Goal: Transaction & Acquisition: Purchase product/service

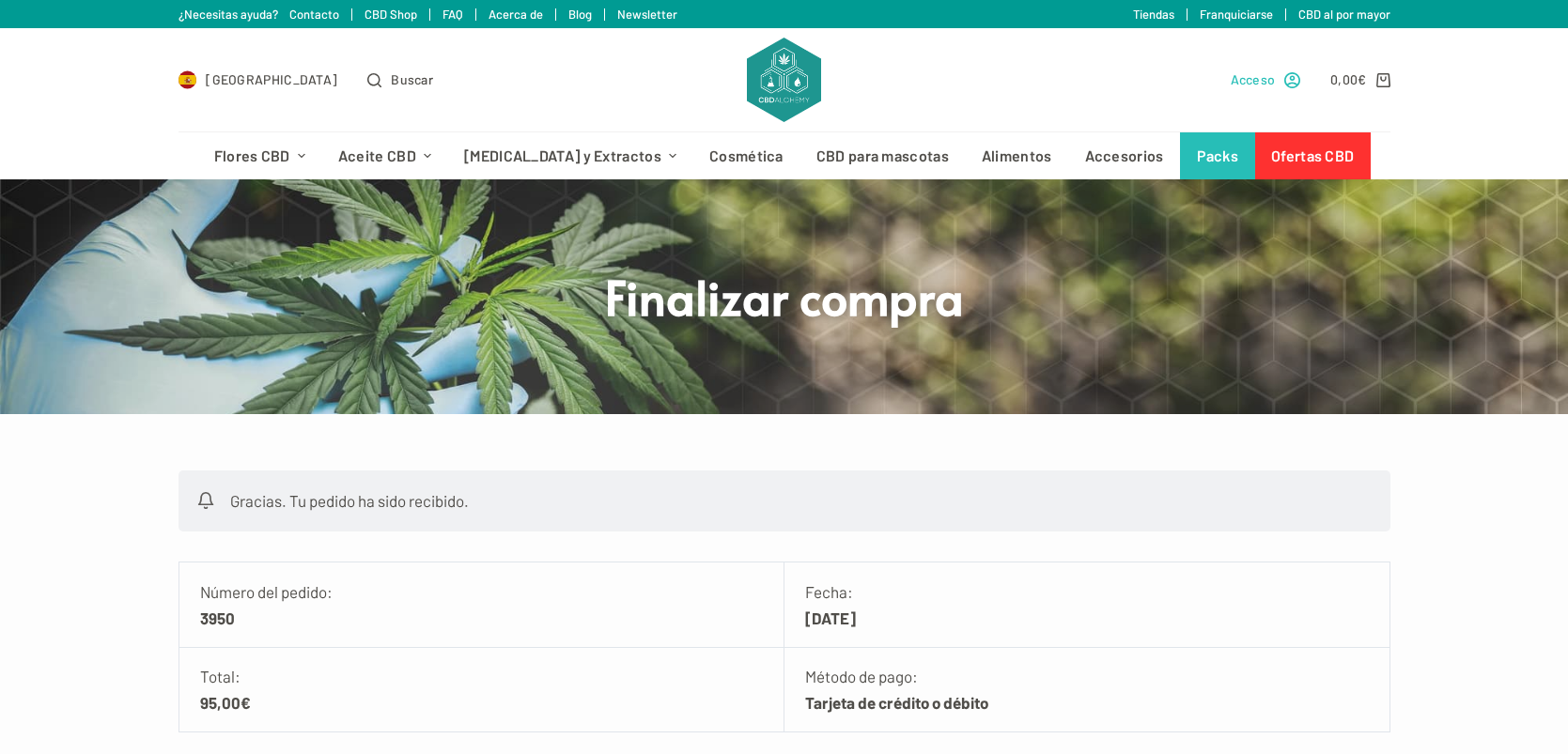
type input "[EMAIL_ADDRESS][DOMAIN_NAME]"
click at [1265, 84] on span "Acceso" at bounding box center [1253, 80] width 45 height 22
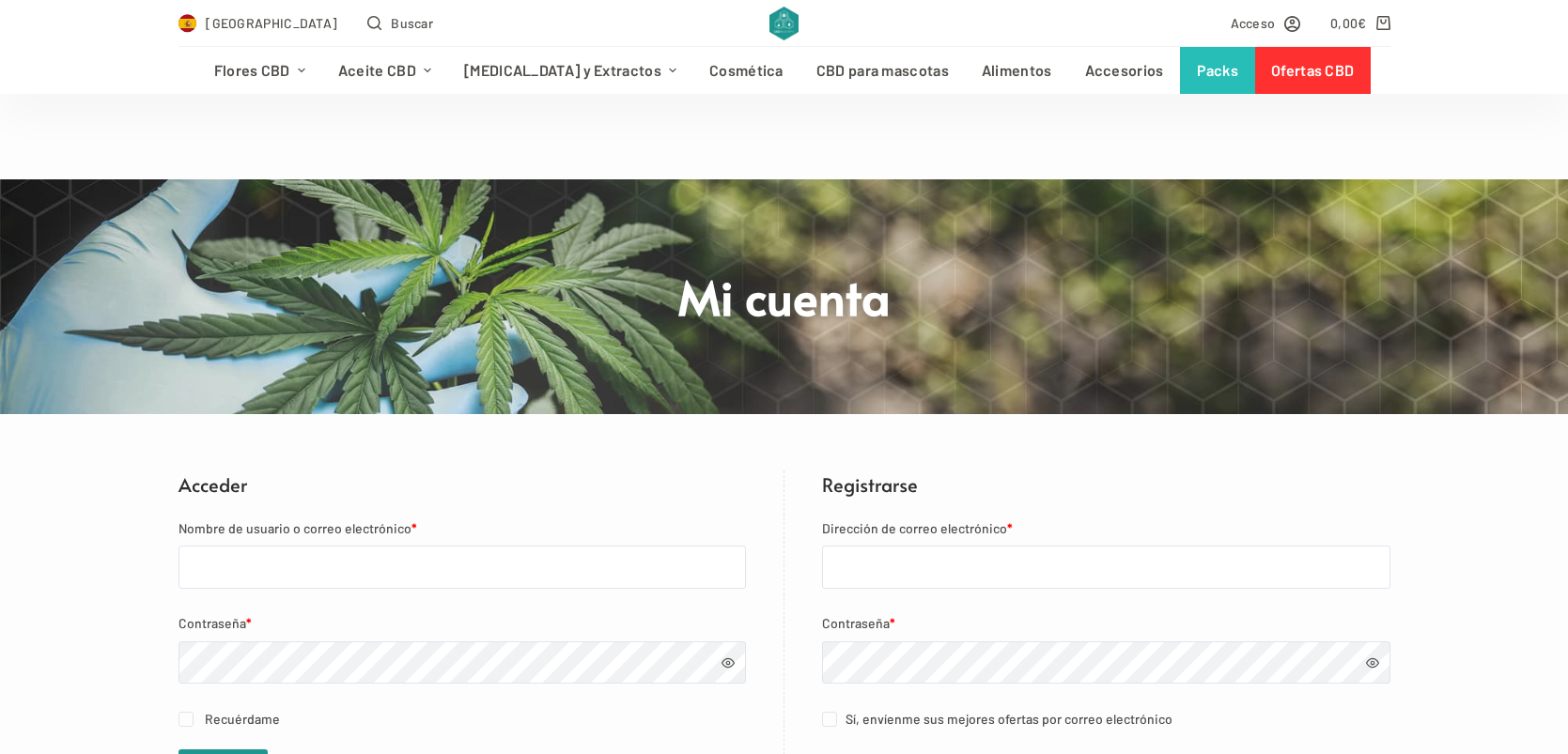
scroll to position [312, 0]
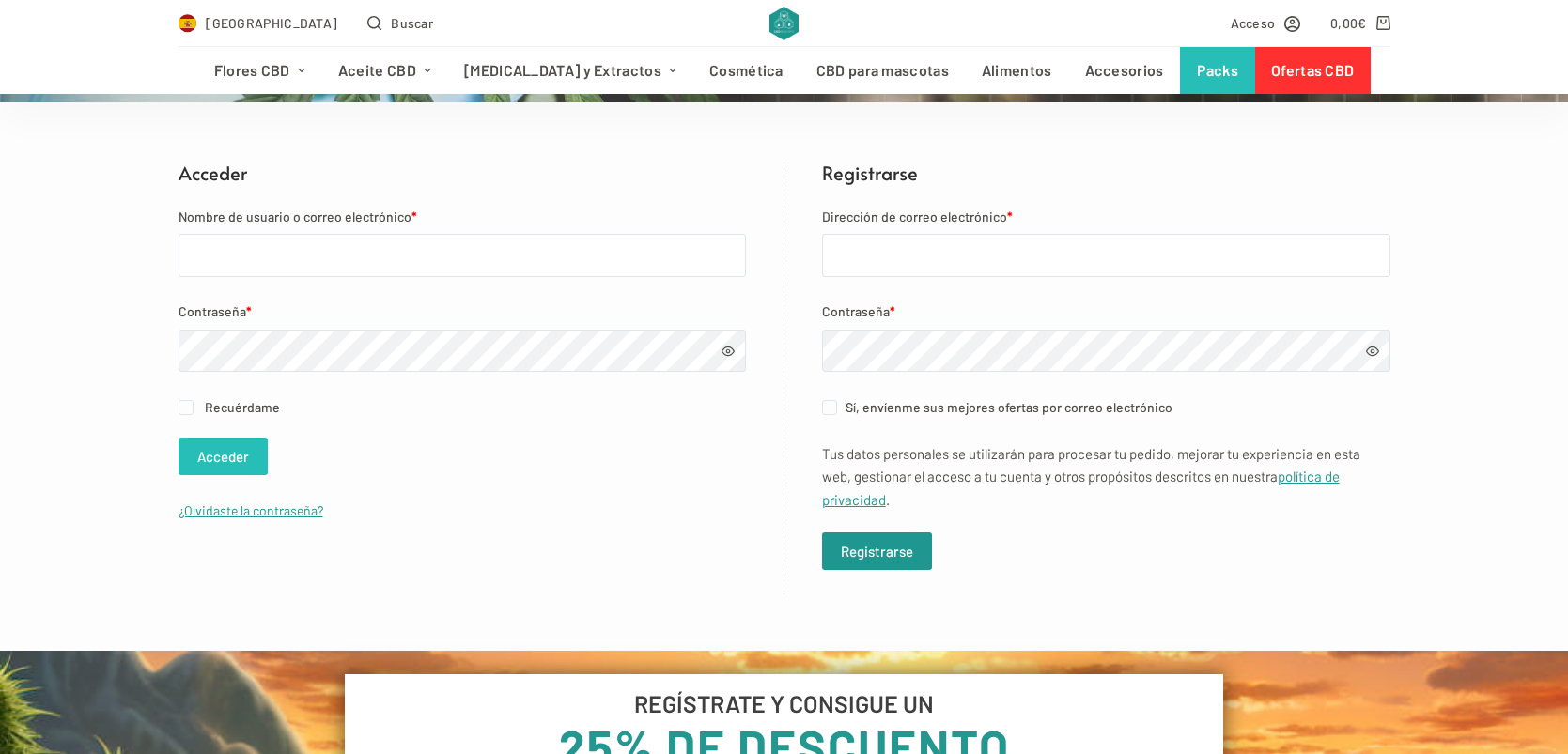
type input "[EMAIL_ADDRESS][DOMAIN_NAME]"
click at [207, 446] on button "Acceder" at bounding box center [223, 457] width 90 height 38
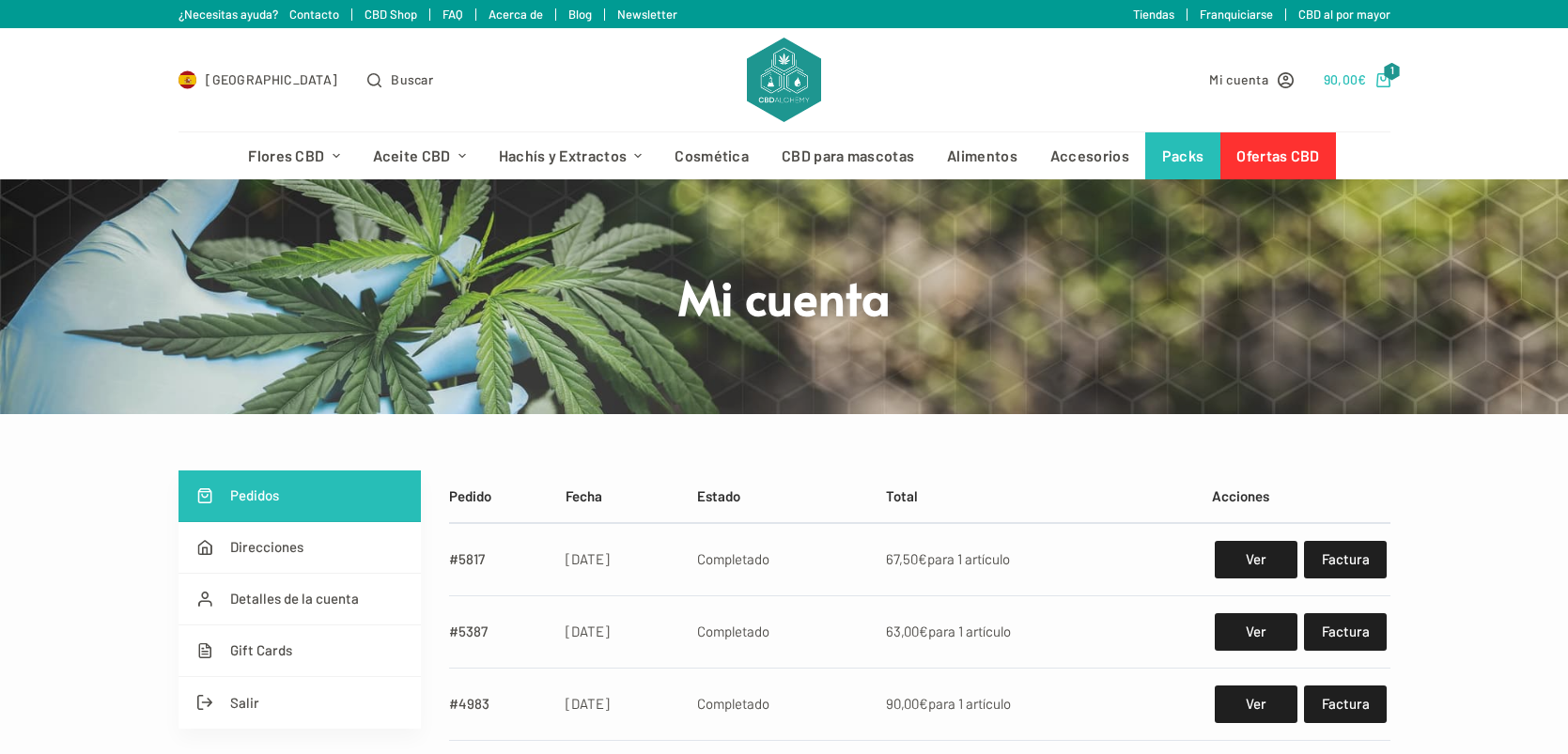
type input "[EMAIL_ADDRESS][DOMAIN_NAME]"
click at [1349, 82] on bdi "90,00 €" at bounding box center [1345, 80] width 43 height 16
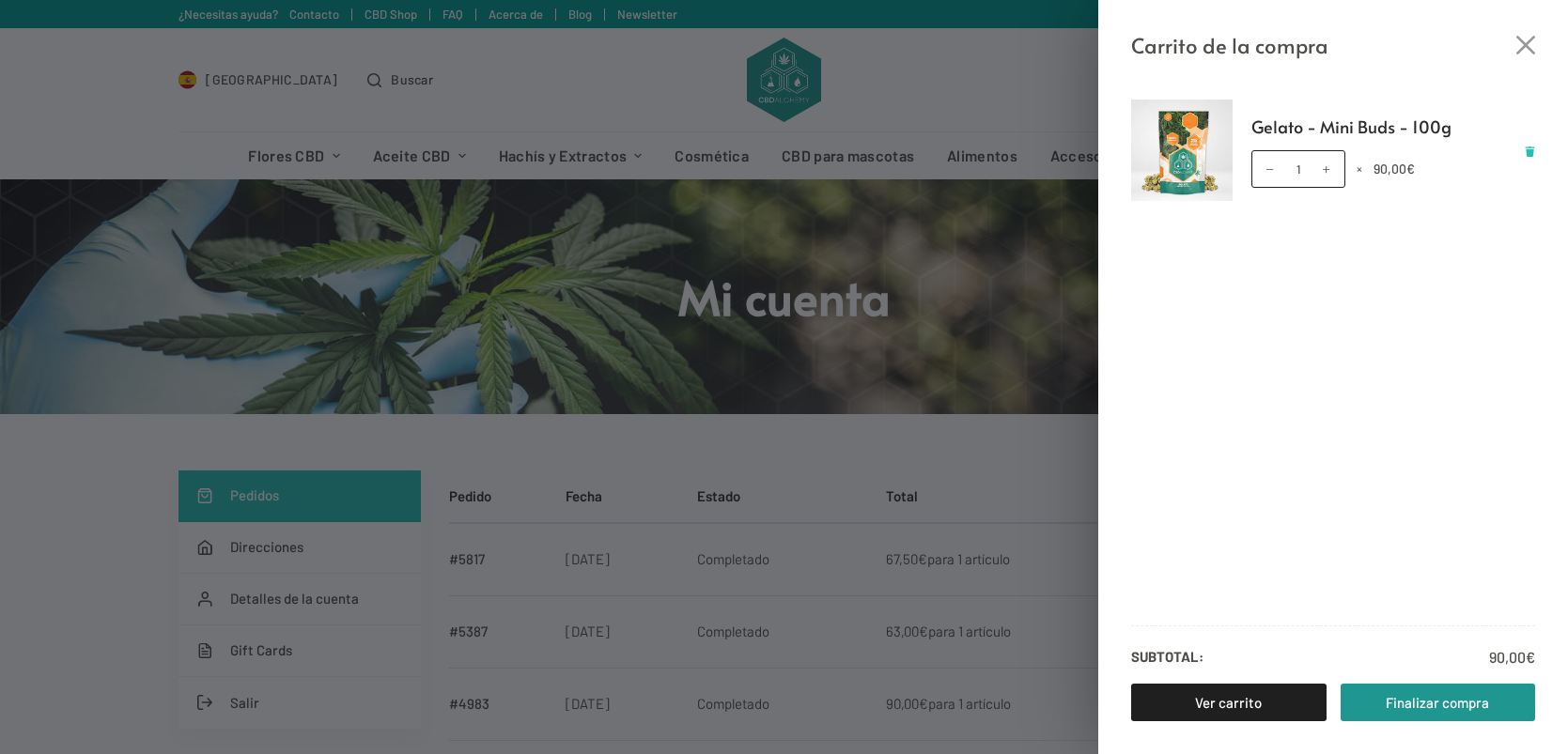
click at [1526, 154] on icon "Eliminar Gelato - Mini Buds - 100g del carrito" at bounding box center [1530, 151] width 10 height 10
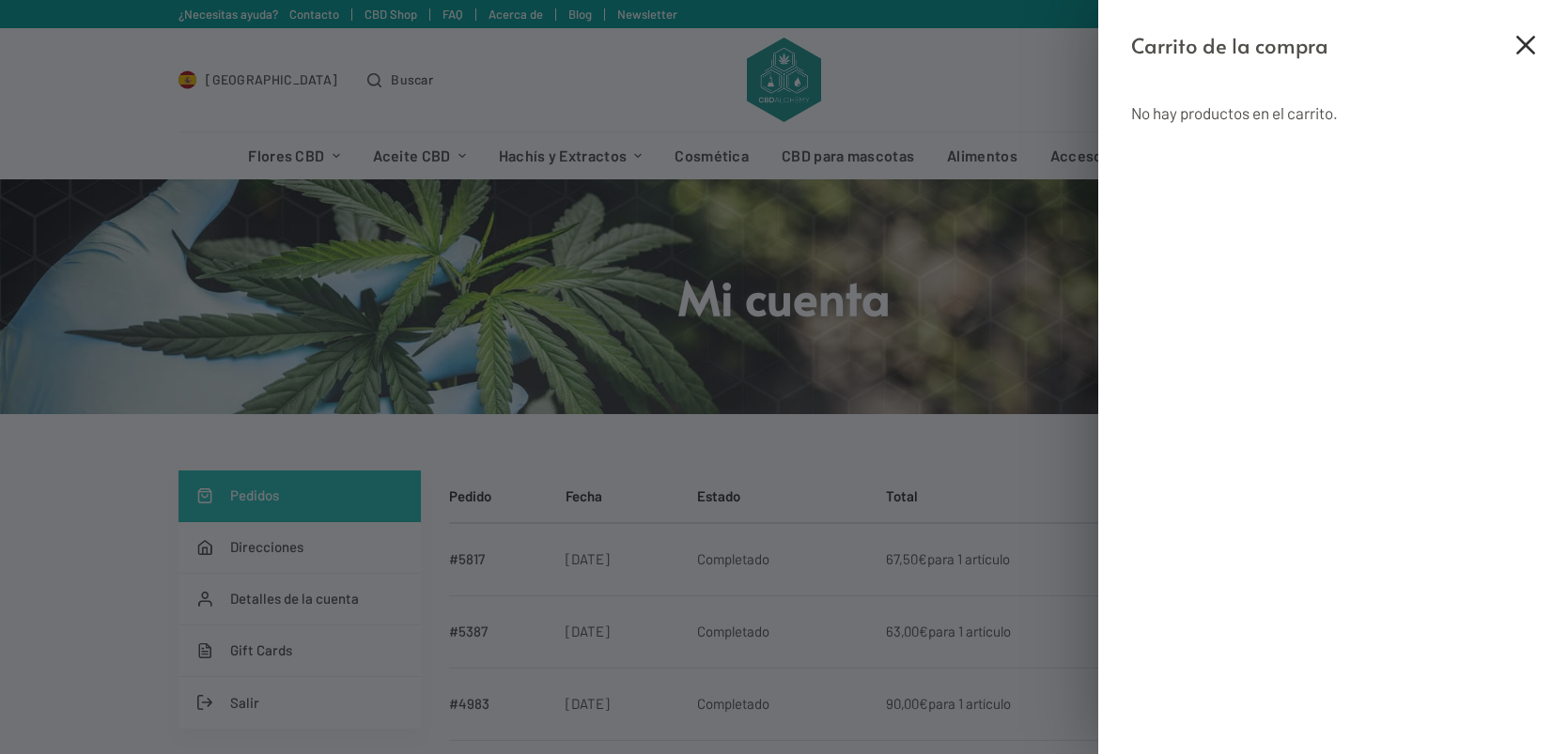
click at [1525, 42] on icon "Cerrar el cajón del carrito" at bounding box center [1525, 45] width 19 height 19
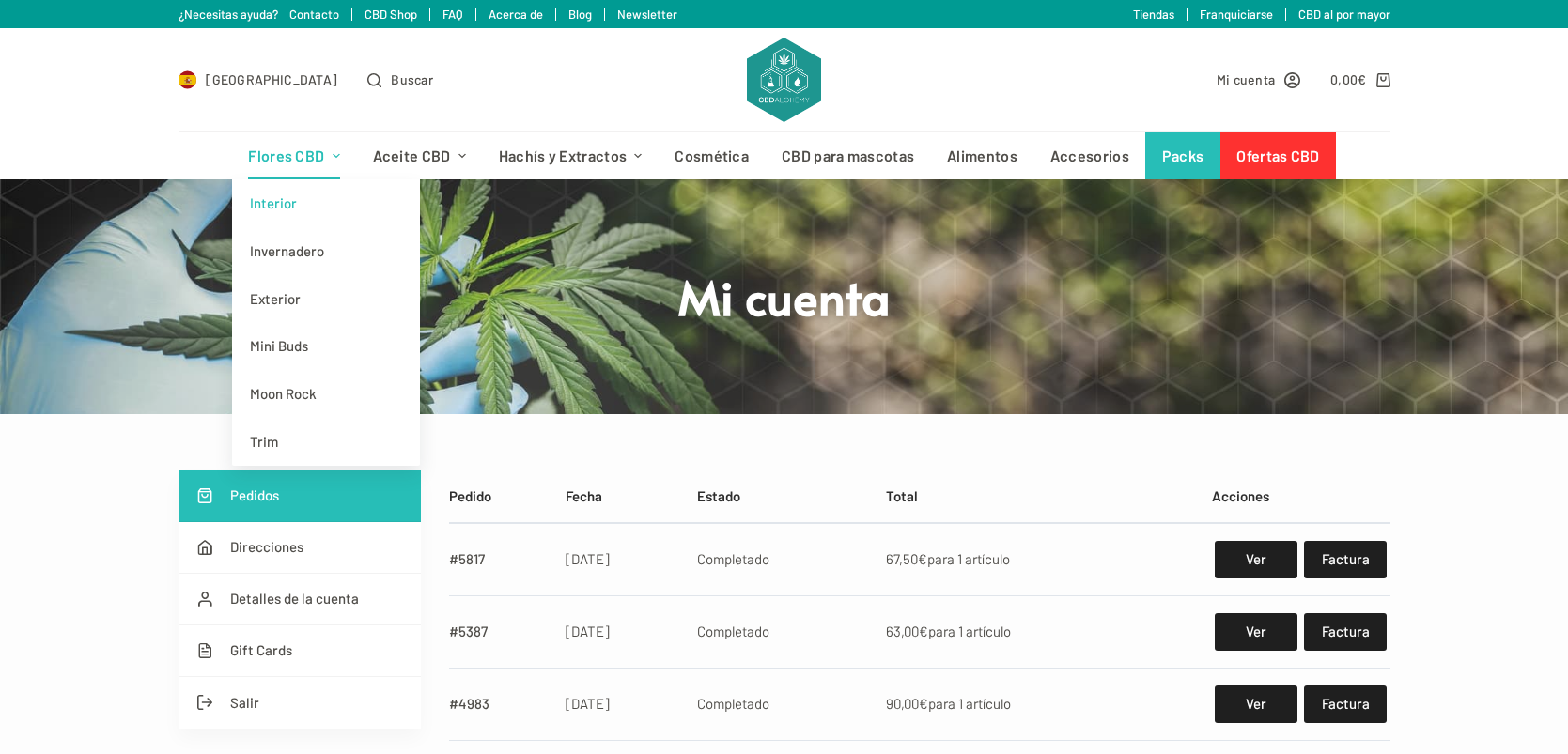
click at [284, 212] on link "Interior" at bounding box center [326, 203] width 188 height 48
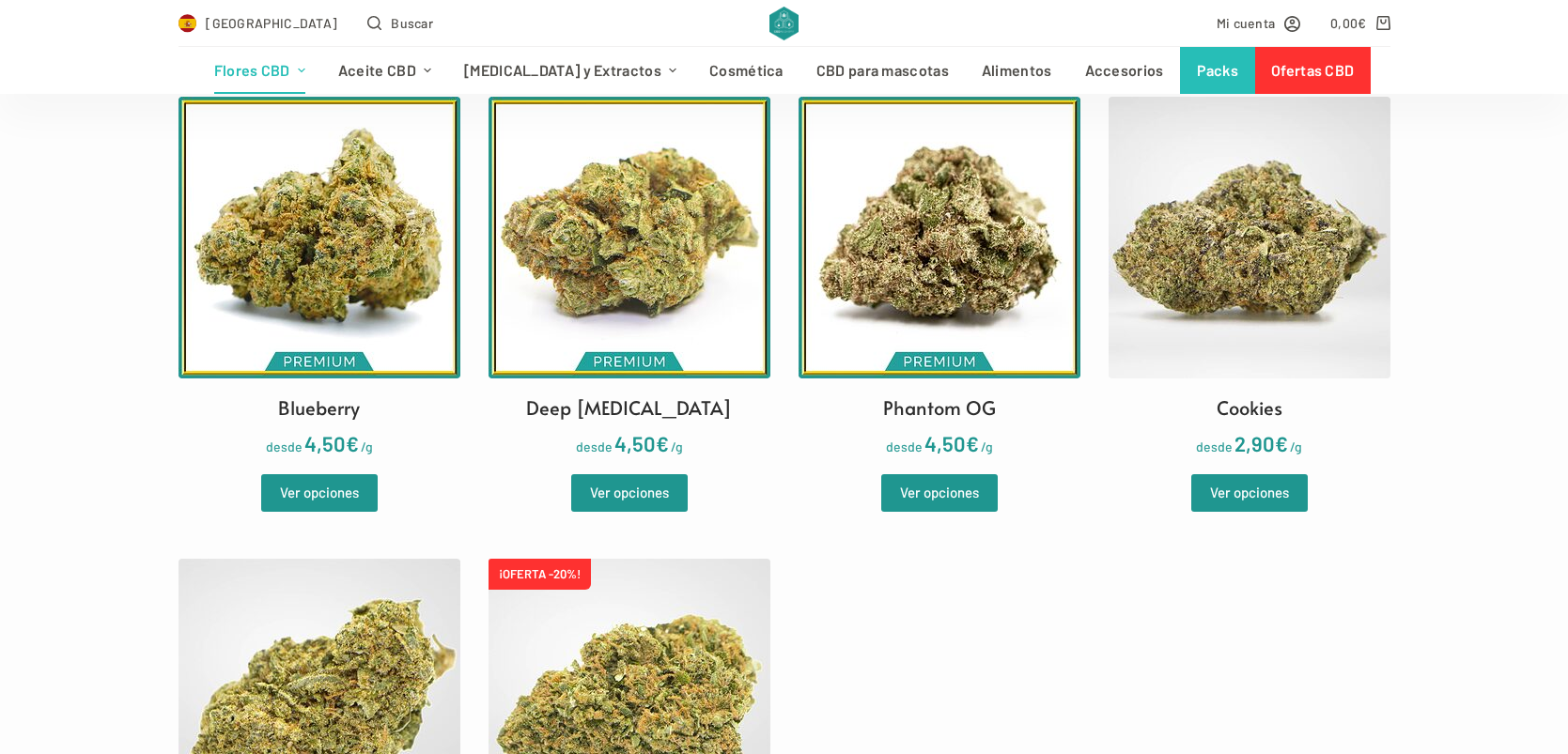
scroll to position [592, 0]
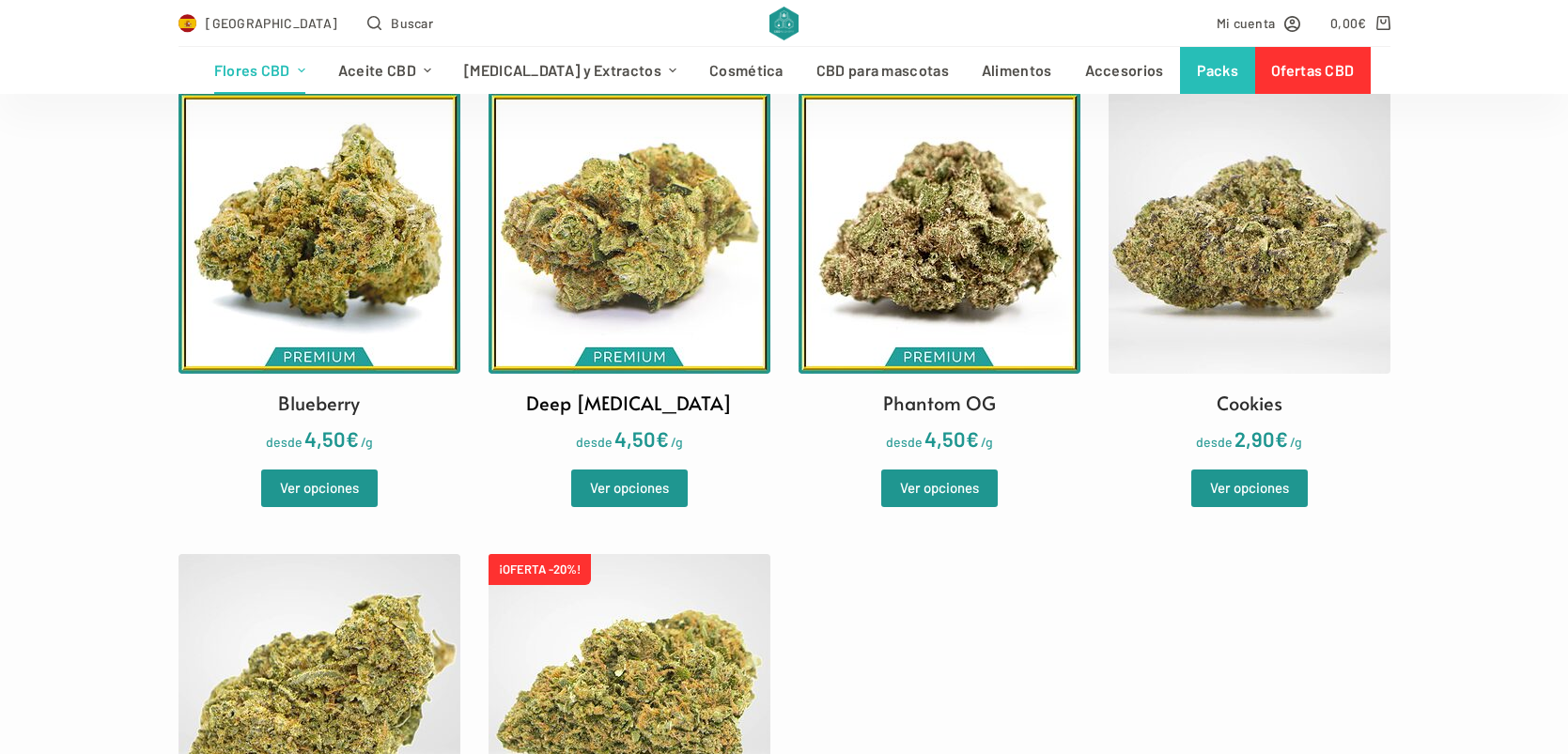
type input "[EMAIL_ADDRESS][DOMAIN_NAME]"
click at [676, 239] on img at bounding box center [629, 232] width 282 height 282
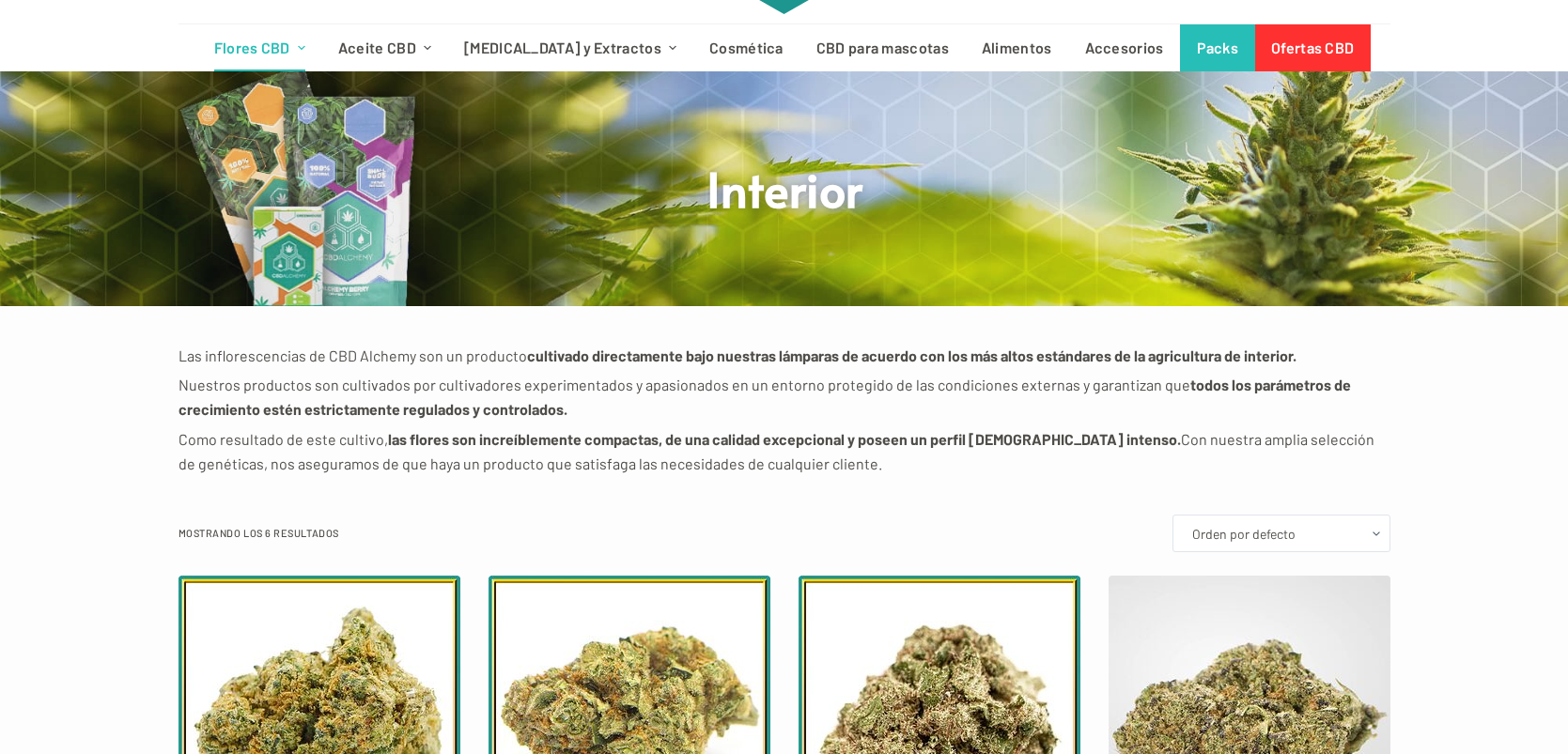
scroll to position [0, 0]
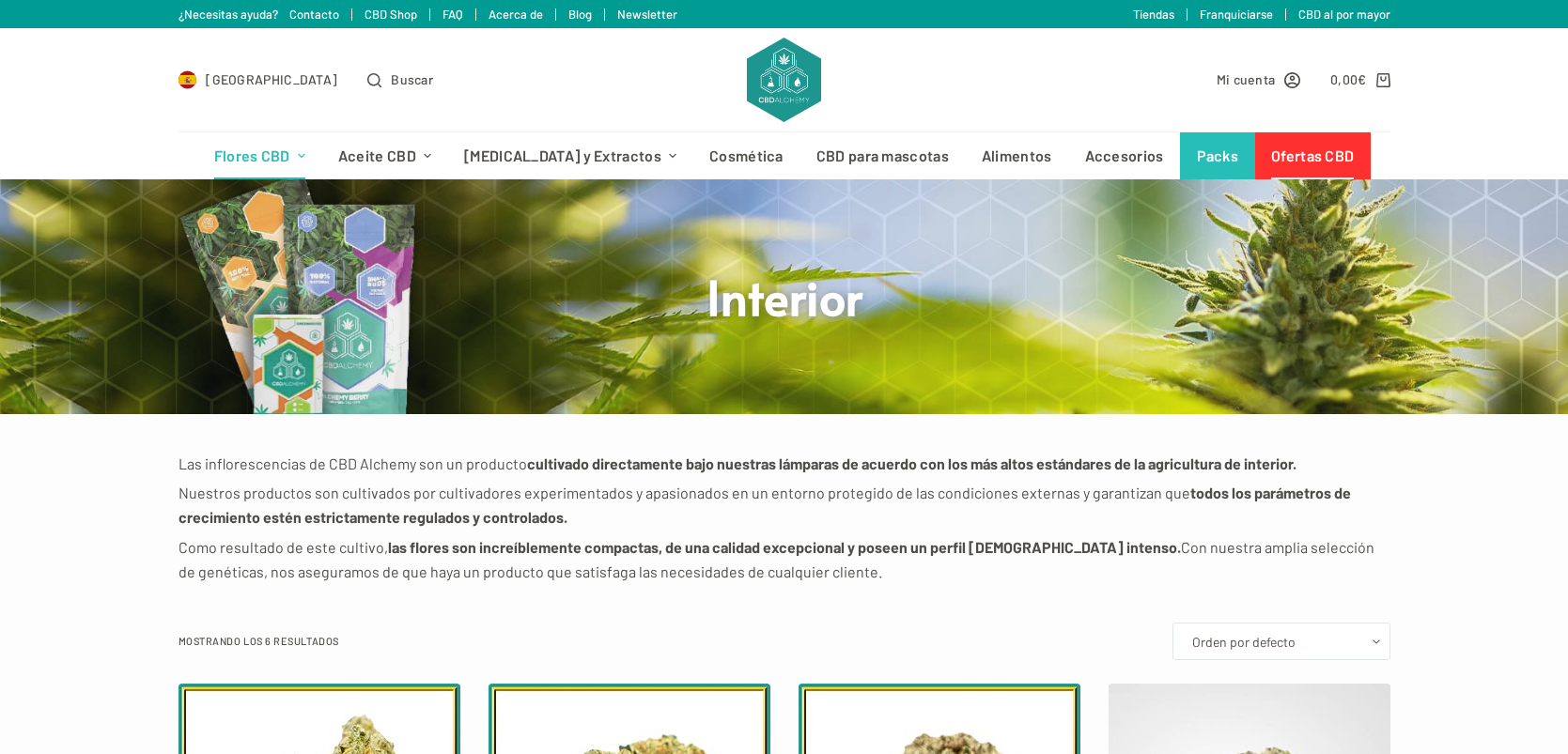
click at [1291, 153] on link "Ofertas CBD" at bounding box center [1313, 155] width 116 height 47
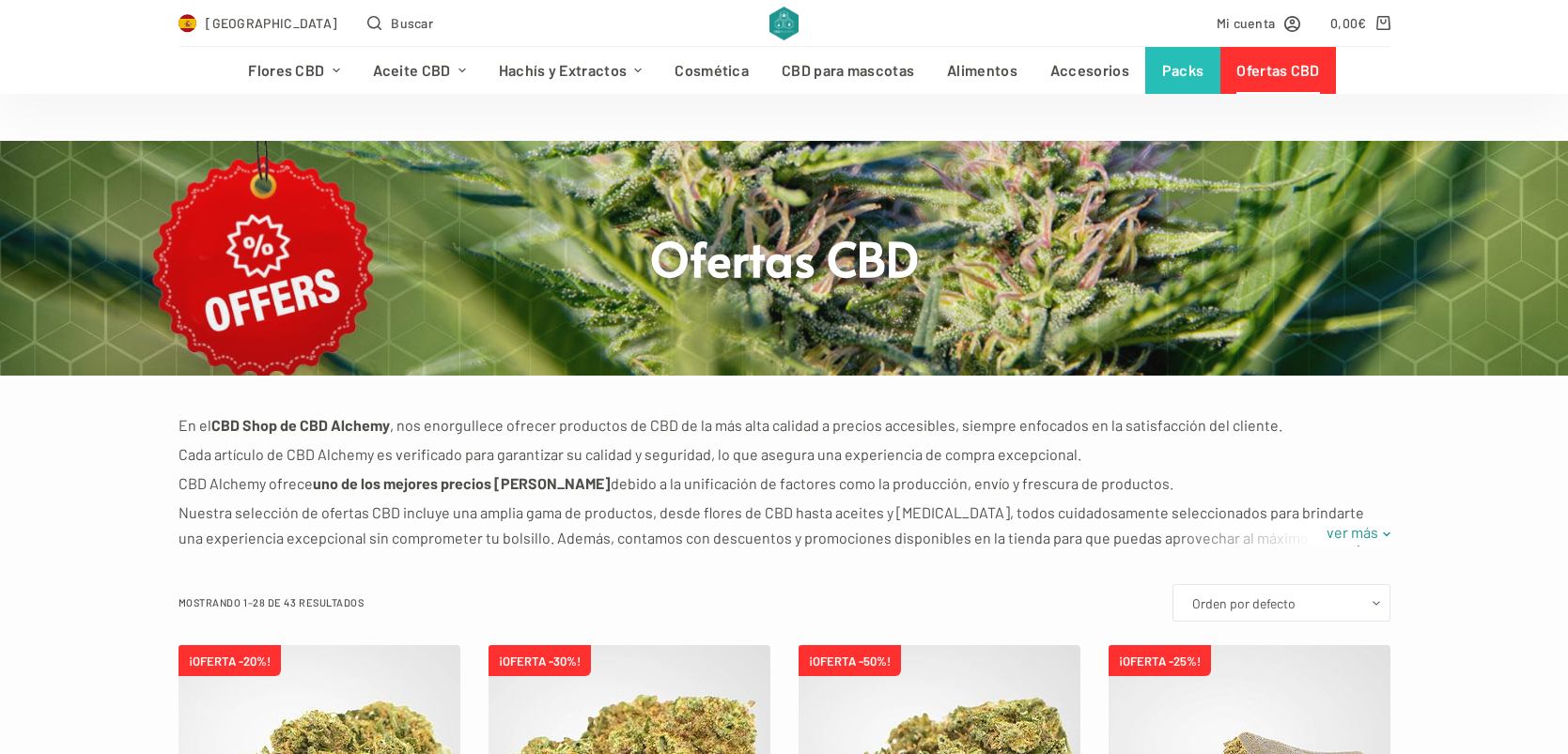
scroll to position [543, 0]
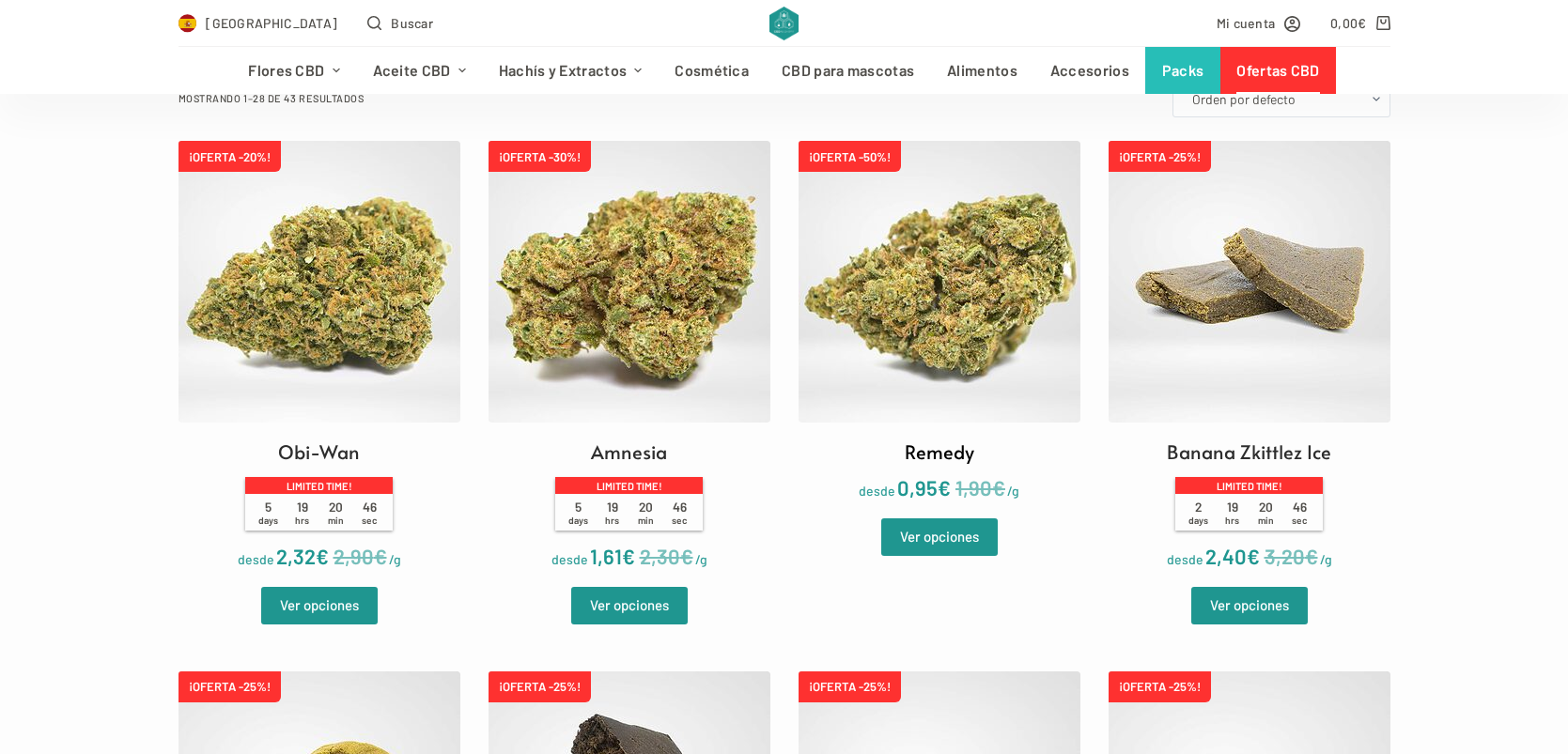
type input "[EMAIL_ADDRESS][DOMAIN_NAME]"
click at [962, 347] on img at bounding box center [939, 281] width 282 height 282
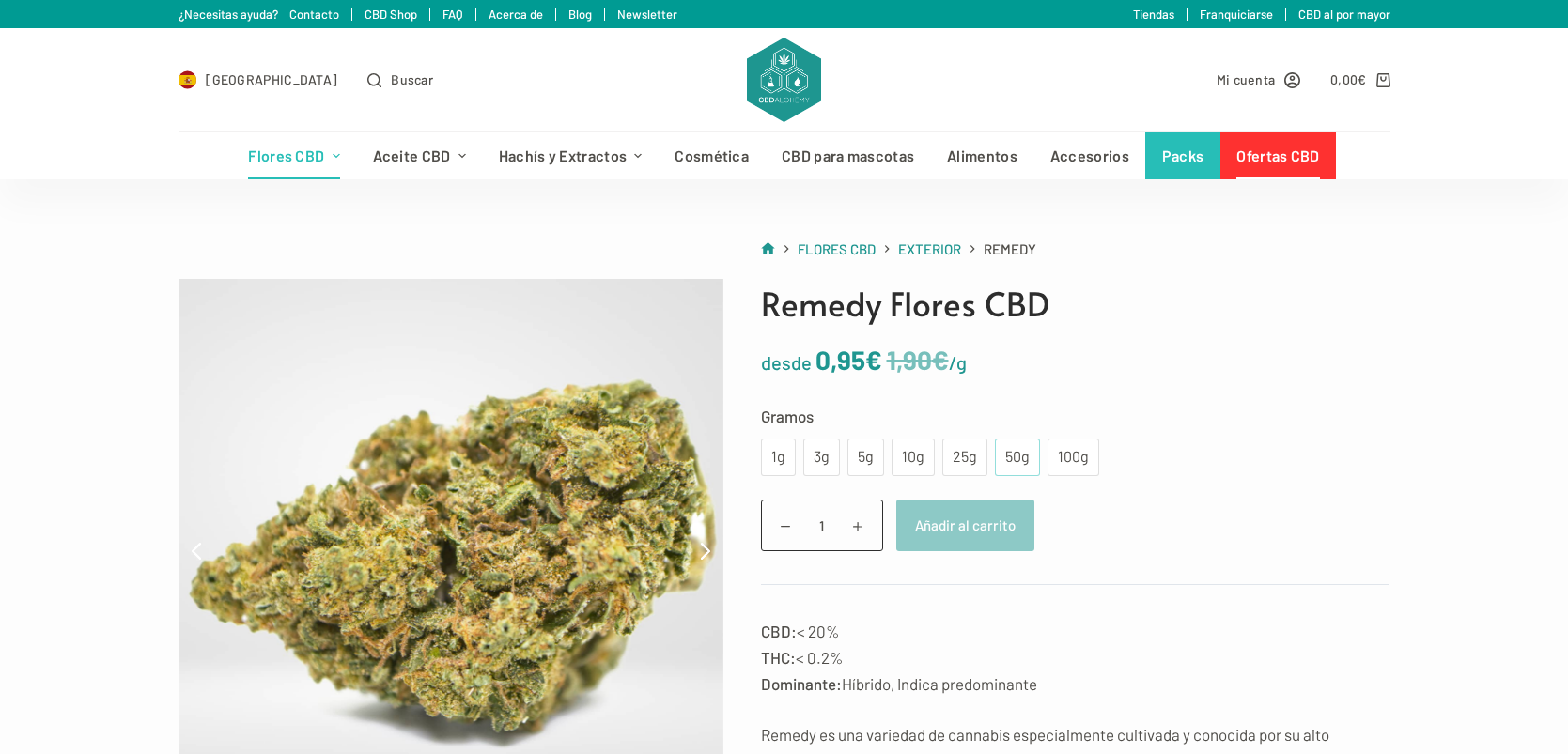
type input "[EMAIL_ADDRESS][DOMAIN_NAME]"
click at [1023, 454] on div "50g" at bounding box center [1017, 457] width 23 height 25
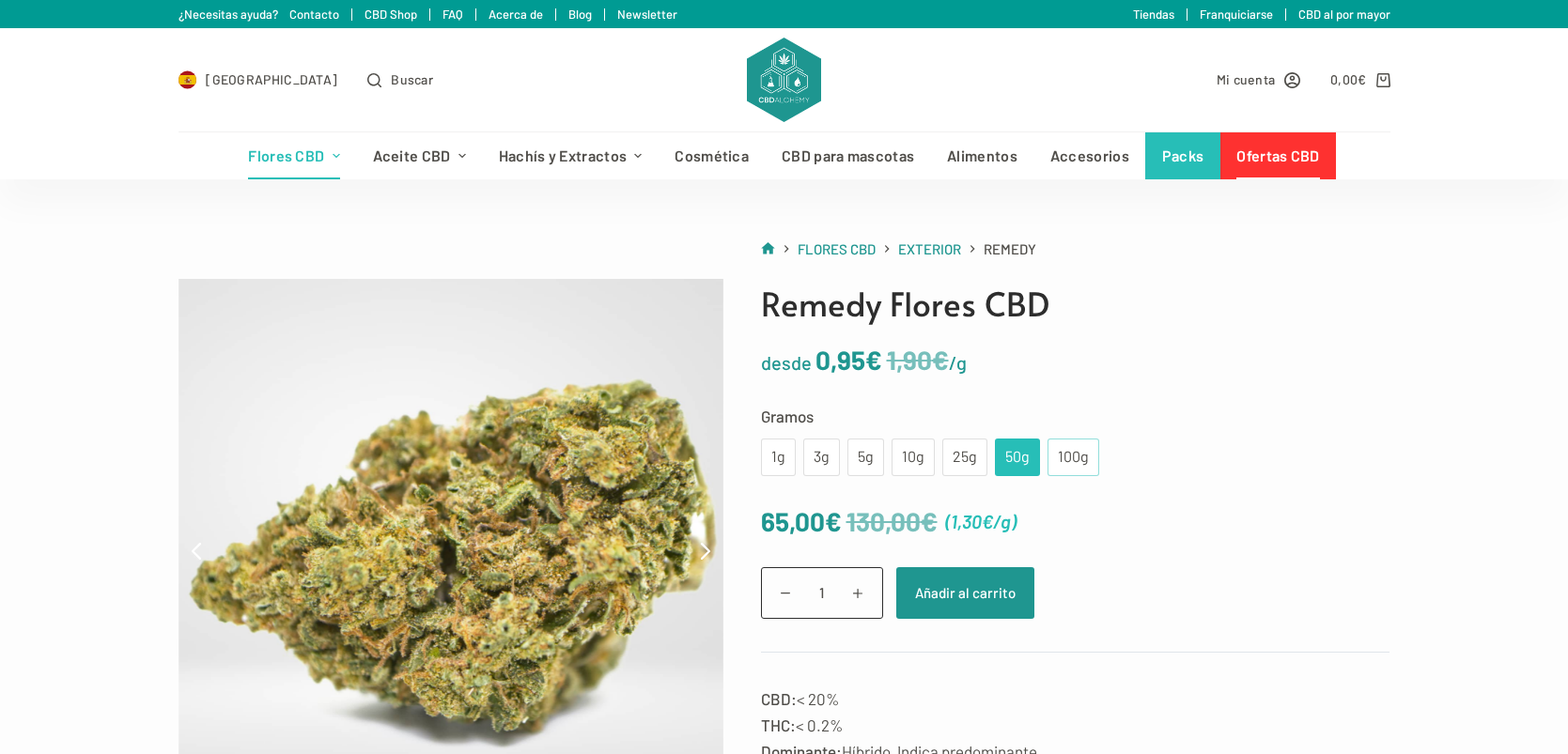
click at [1072, 463] on div "100g" at bounding box center [1073, 457] width 29 height 25
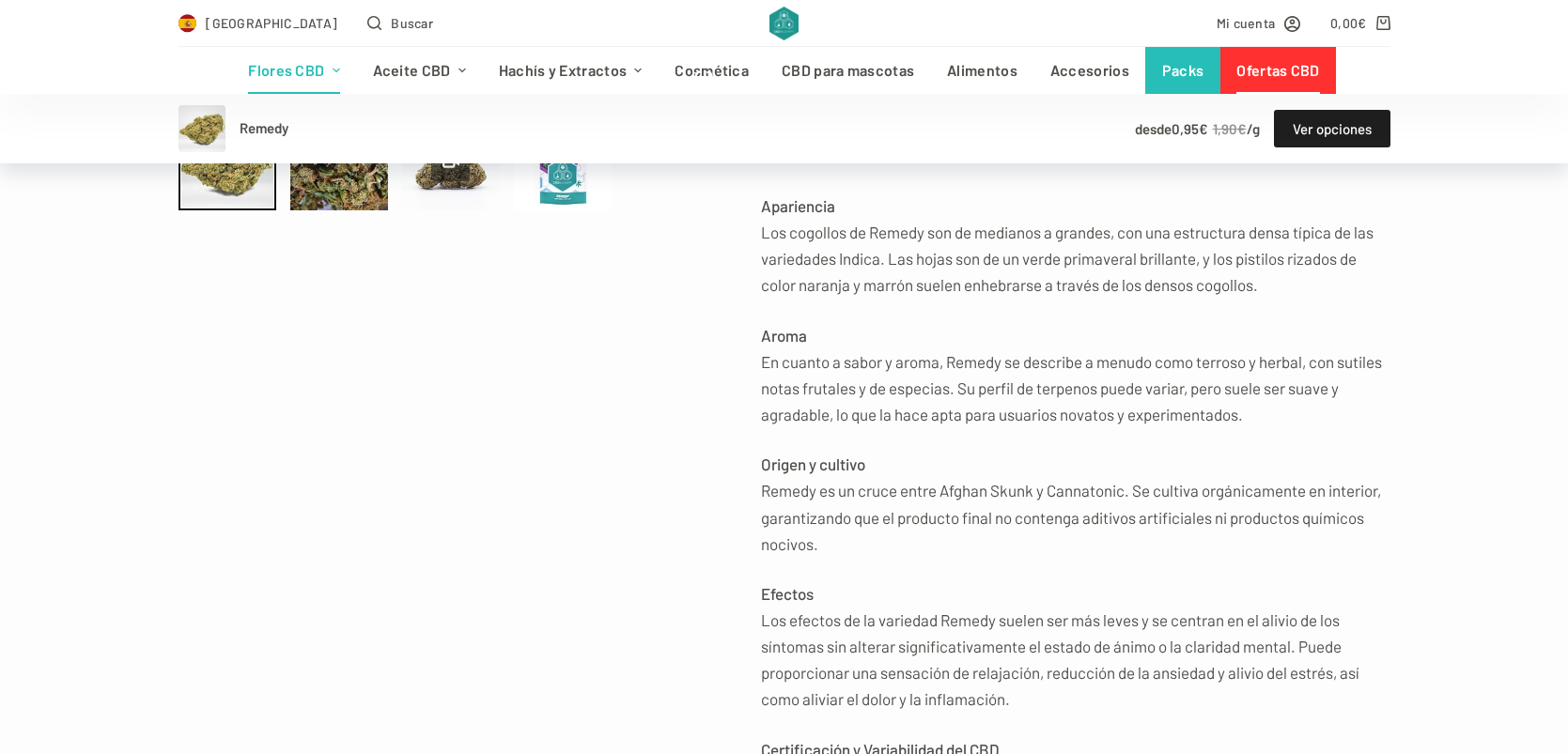
scroll to position [738, 0]
